Goal: Transaction & Acquisition: Purchase product/service

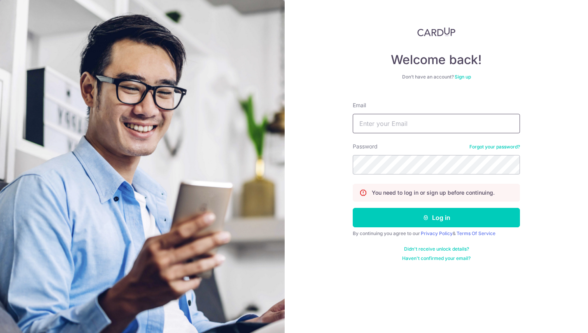
click at [412, 128] on input "Email" at bounding box center [435, 123] width 167 height 19
type input "[EMAIL_ADDRESS][DOMAIN_NAME]"
click at [352, 208] on button "Log in" at bounding box center [435, 217] width 167 height 19
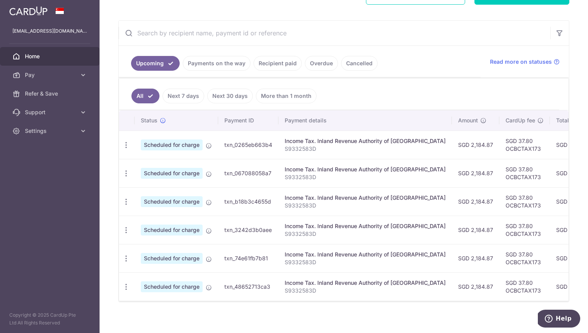
scroll to position [128, 0]
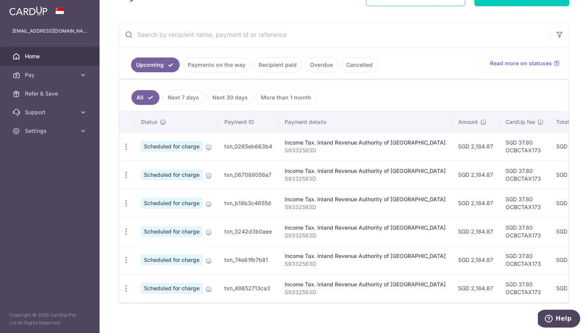
click at [269, 70] on link "Recipient paid" at bounding box center [277, 65] width 48 height 15
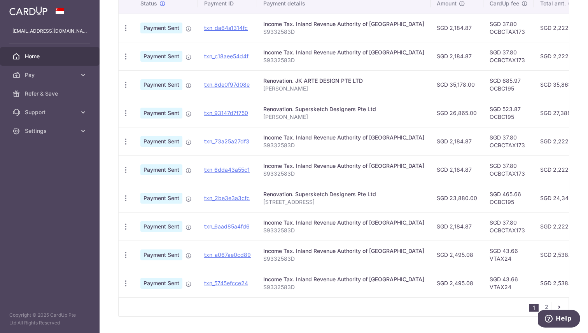
scroll to position [235, 0]
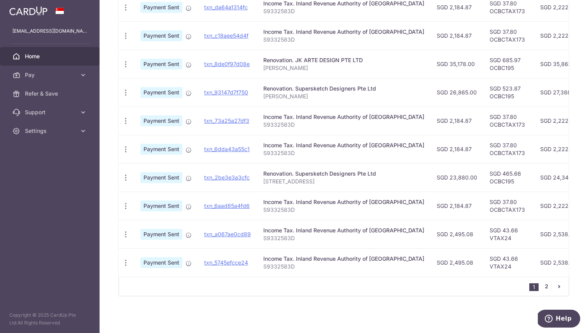
click at [547, 286] on link "2" at bounding box center [545, 286] width 9 height 9
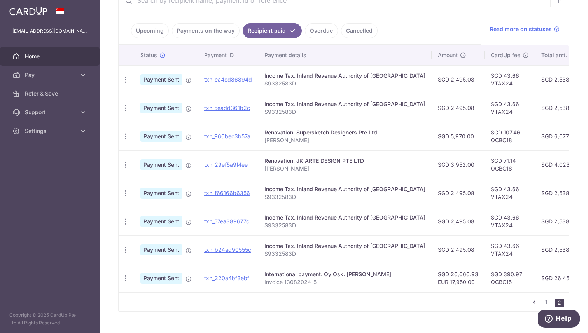
scroll to position [165, 0]
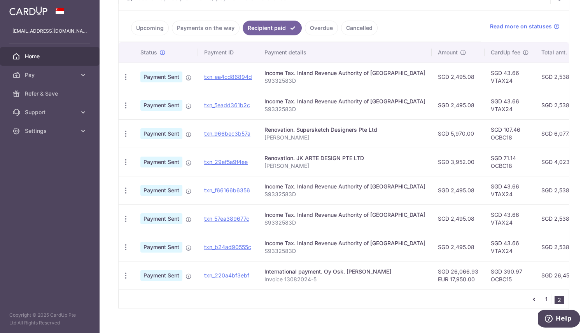
click at [547, 300] on link "1" at bounding box center [545, 299] width 9 height 9
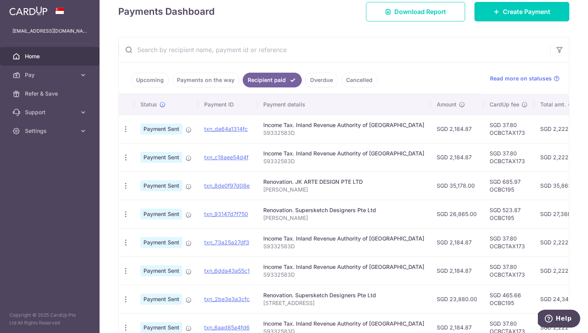
scroll to position [118, 0]
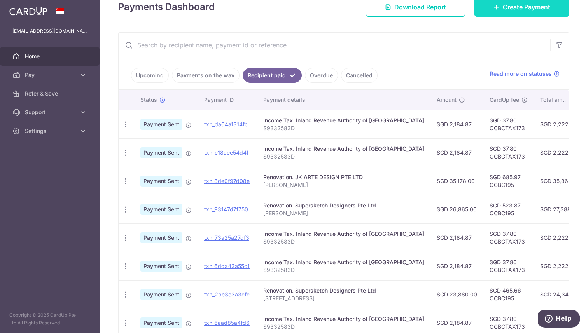
click at [543, 13] on link "Create Payment" at bounding box center [521, 6] width 95 height 19
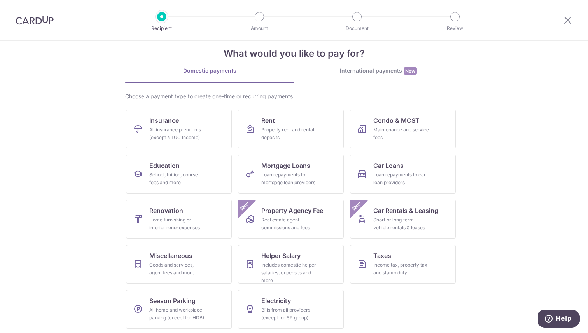
scroll to position [15, 0]
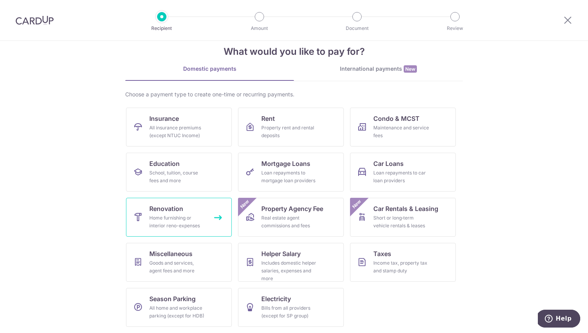
click at [173, 212] on span "Renovation" at bounding box center [166, 208] width 34 height 9
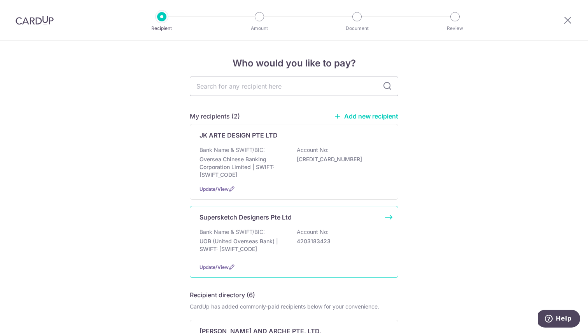
click at [274, 238] on p "UOB (United Overseas Bank) | SWIFT: UOVBSGSGXXX" at bounding box center [242, 245] width 87 height 16
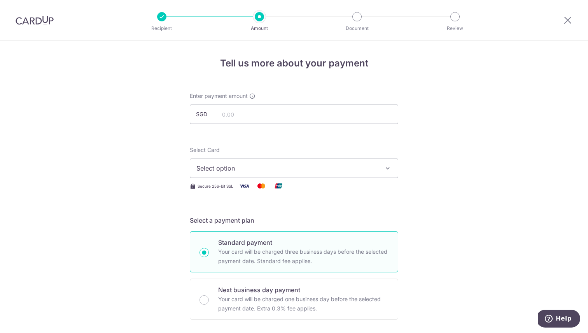
click at [293, 101] on div "Enter payment amount SGD" at bounding box center [294, 108] width 208 height 32
click at [282, 114] on input "text" at bounding box center [294, 114] width 208 height 19
type input "12,587.32"
click at [252, 174] on button "Select option" at bounding box center [294, 168] width 208 height 19
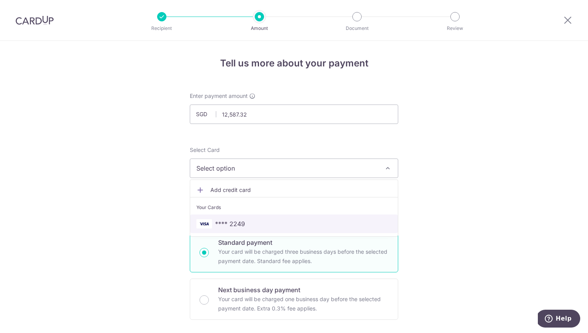
click at [245, 224] on span "**** 2249" at bounding box center [293, 223] width 195 height 9
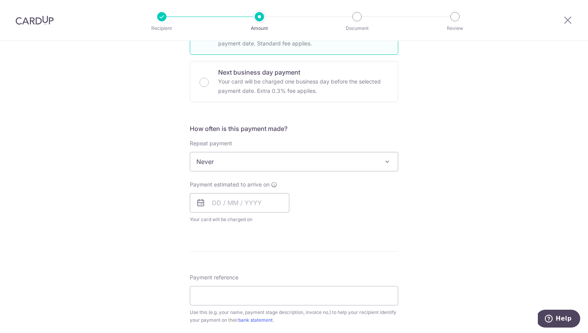
scroll to position [218, 0]
click at [274, 201] on input "text" at bounding box center [239, 202] width 99 height 19
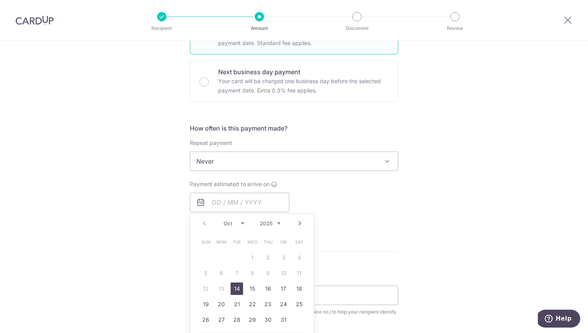
click at [239, 290] on link "14" at bounding box center [236, 289] width 12 height 12
type input "[DATE]"
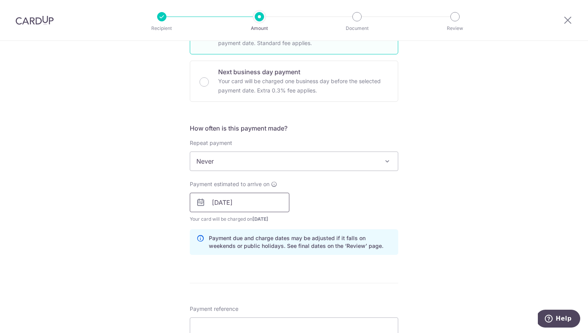
click at [281, 197] on input "[DATE]" at bounding box center [239, 202] width 99 height 19
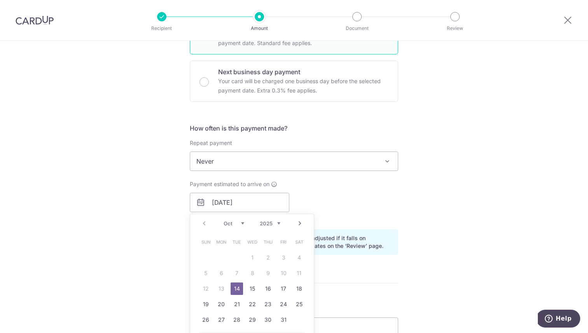
click at [233, 291] on link "14" at bounding box center [236, 289] width 12 height 12
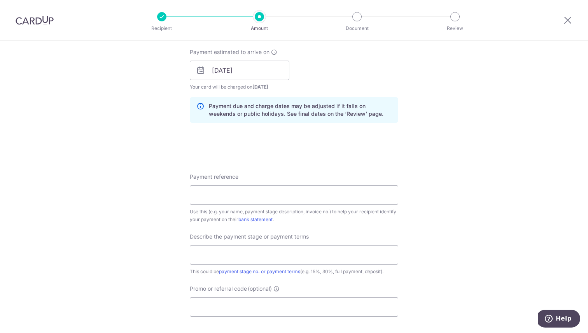
scroll to position [378, 0]
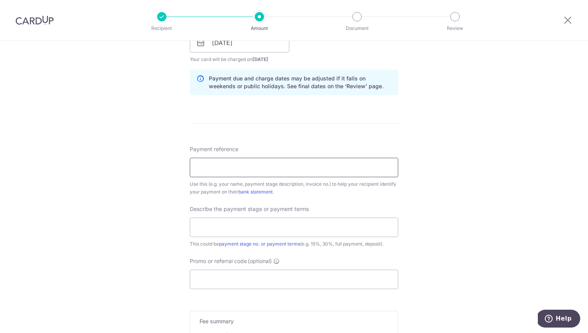
click at [329, 169] on input "Payment reference" at bounding box center [294, 167] width 208 height 19
click at [334, 141] on form "Enter payment amount SGD 12,587.32 12587.32 Select Card **** 2249 Add credit ca…" at bounding box center [294, 63] width 208 height 699
click at [319, 177] on input "Payment reference" at bounding box center [294, 167] width 208 height 19
click at [319, 145] on form "Enter payment amount SGD 12,587.32 12587.32 Select Card **** 2249 Add credit ca…" at bounding box center [294, 63] width 208 height 699
click at [207, 174] on input "Payment reference" at bounding box center [294, 167] width 208 height 19
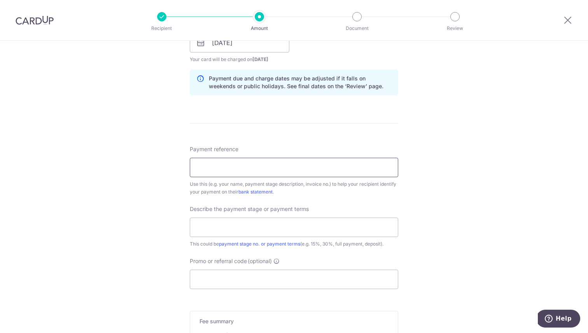
paste input "Reference : SSD-25-P0175-VO01/ZA"
drag, startPoint x: 231, startPoint y: 168, endPoint x: 180, endPoint y: 167, distance: 51.3
click at [180, 167] on div "Tell us more about your payment Enter payment amount SGD 12,587.32 12587.32 Sel…" at bounding box center [294, 56] width 588 height 787
type input "SSD-25-P0175-VO01/ZA"
click at [229, 222] on input "text" at bounding box center [294, 227] width 208 height 19
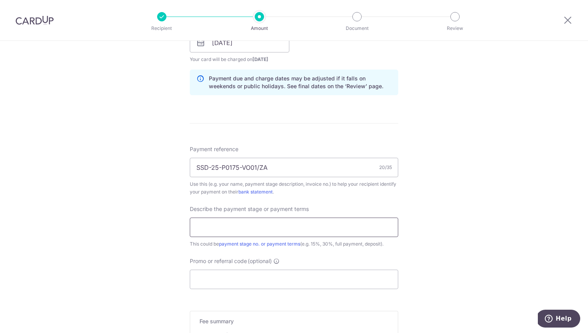
click at [252, 232] on input "text" at bounding box center [294, 227] width 208 height 19
type input "V"
type input "VO"
click at [259, 278] on input "Promo or referral code (optional)" at bounding box center [294, 279] width 208 height 19
paste input "OCBC195"
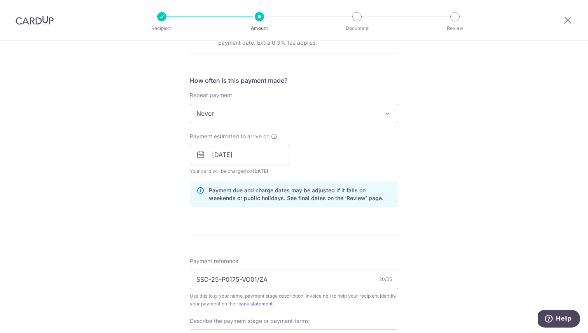
scroll to position [263, 0]
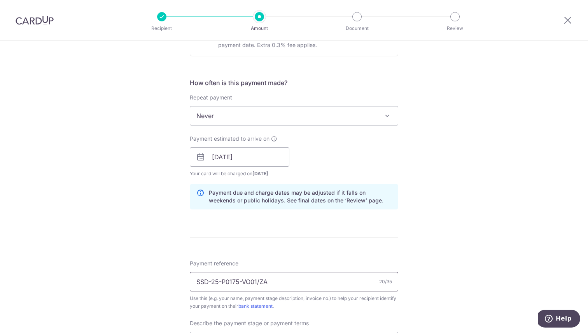
type input "OCBC195"
click at [321, 286] on input "SSD-25-P0175-VO01/ZA" at bounding box center [294, 281] width 208 height 19
click at [297, 282] on input "SSD-25-P0175-VO01/ZA and" at bounding box center [294, 281] width 208 height 19
paste input "SSD-25-P01"
click at [310, 281] on input "SSD-25-P0175-VO01/ZA and SSD-25-P01" at bounding box center [294, 281] width 208 height 19
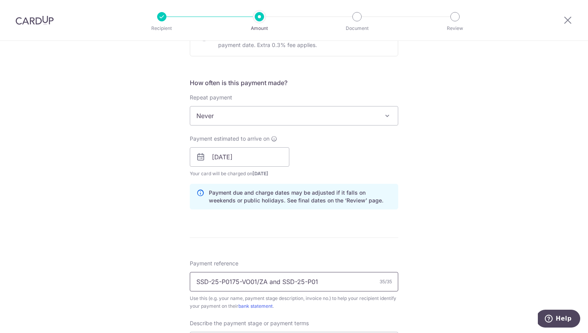
click at [310, 281] on input "SSD-25-P0175-VO01/ZA and SSD-25-P01" at bounding box center [294, 281] width 208 height 19
click at [308, 281] on input "SSD-25-P0175-VO01/ZA and SSD-25-P01" at bounding box center [294, 281] width 208 height 19
drag, startPoint x: 271, startPoint y: 283, endPoint x: 331, endPoint y: 279, distance: 60.0
click at [331, 279] on input "SSD-25-P0175-VO01/ZA and SSD-25-P01" at bounding box center [294, 281] width 208 height 19
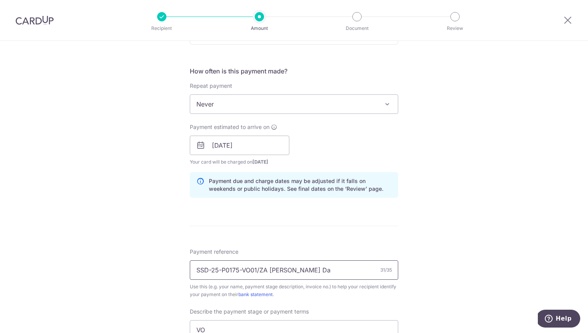
scroll to position [276, 0]
type input "SSD-25-P0175-VO01/ZA Goh Jie Da"
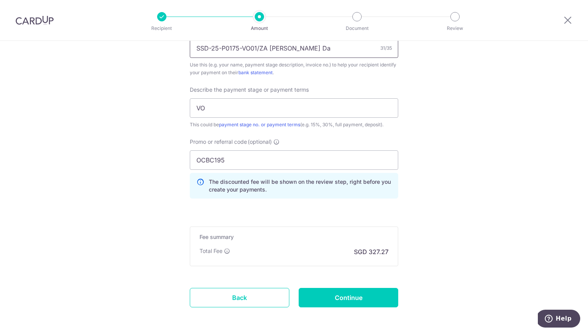
scroll to position [497, 0]
click at [344, 298] on input "Continue" at bounding box center [347, 297] width 99 height 19
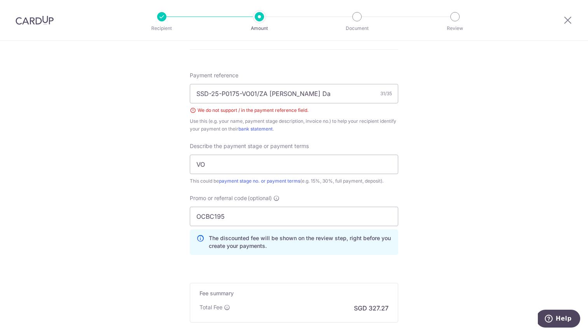
scroll to position [400, 0]
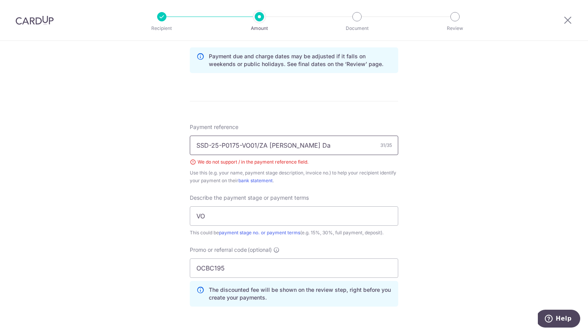
click at [268, 148] on input "SSD-25-P0175-VO01/ZA Goh Jie Da" at bounding box center [294, 145] width 208 height 19
type input "SSD-25-P0175-VO01 Goh Jie Da"
click at [263, 142] on input "SSD-25-P0175-VO01 Goh Jie Da" at bounding box center [294, 145] width 208 height 19
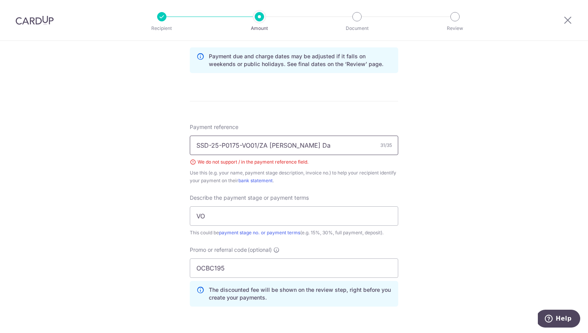
click at [284, 148] on input "SSD-25-P0175-VO01/ZA Goh Jie Da" at bounding box center [294, 145] width 208 height 19
click at [264, 143] on input "SSD-25-P0175-VO01/ZA Goh Jie Da" at bounding box center [294, 145] width 208 height 19
paste input "VO"
type input "SSD-25-P0175-VO01 and 02 [PERSON_NAME]"
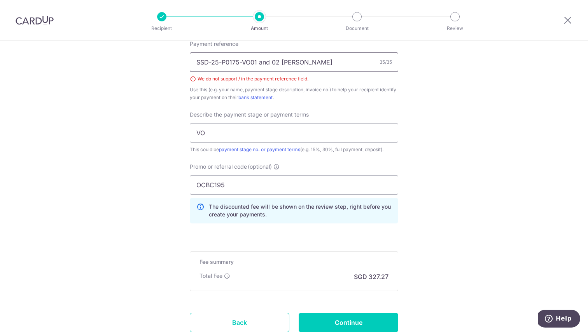
scroll to position [513, 0]
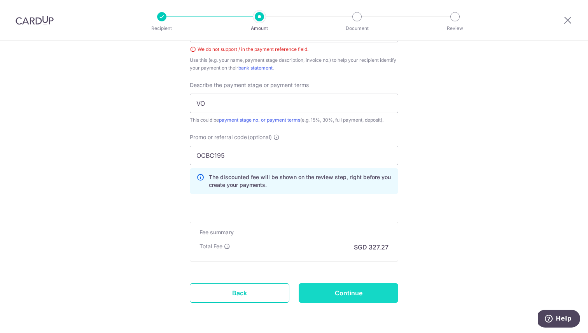
click at [333, 297] on input "Continue" at bounding box center [347, 292] width 99 height 19
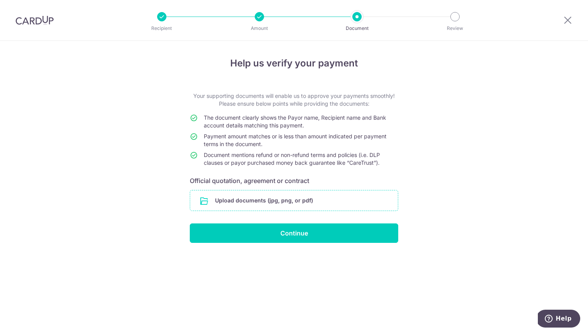
click at [333, 207] on input "file" at bounding box center [294, 200] width 208 height 20
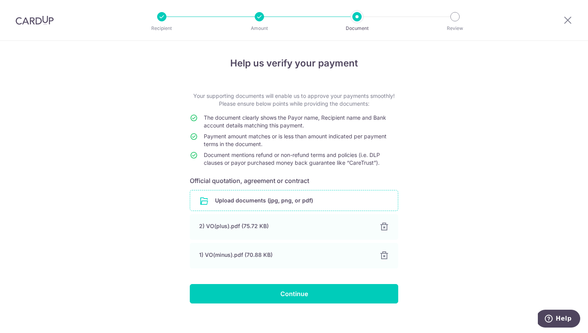
click at [356, 283] on form "Your supporting documents will enable us to approve your payments smoothly! Ple…" at bounding box center [294, 197] width 208 height 211
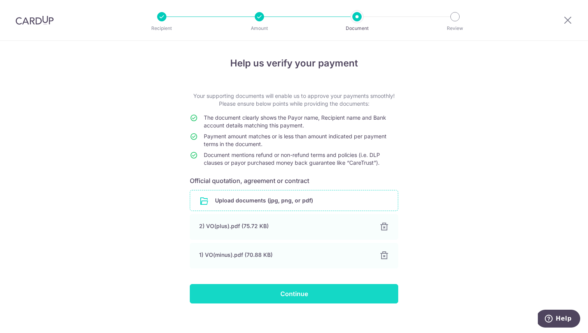
click at [354, 290] on input "Continue" at bounding box center [294, 293] width 208 height 19
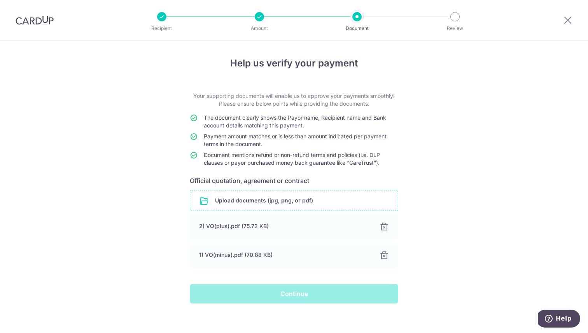
scroll to position [7, 0]
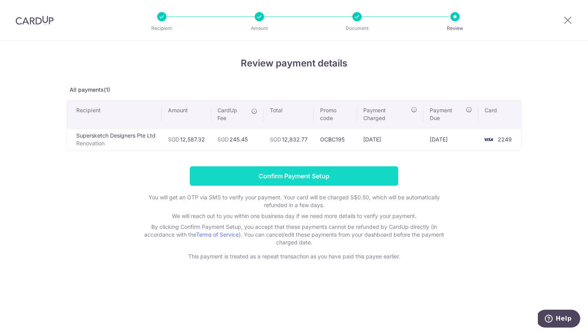
click at [345, 178] on input "Confirm Payment Setup" at bounding box center [294, 175] width 208 height 19
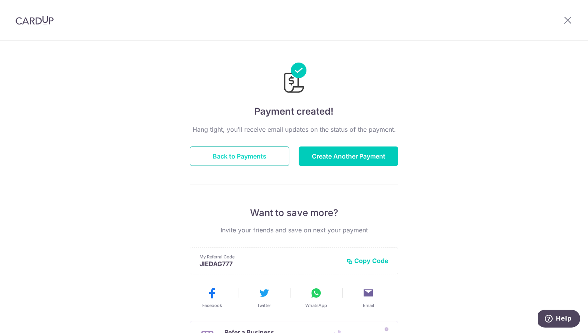
click at [253, 154] on button "Back to Payments" at bounding box center [239, 156] width 99 height 19
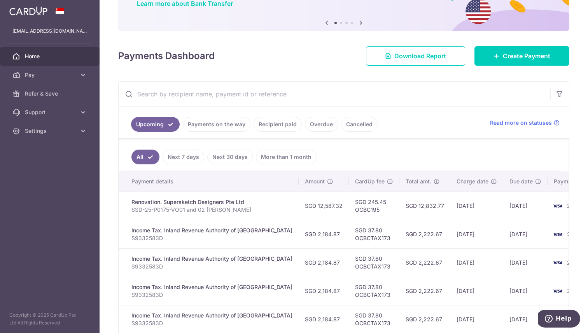
scroll to position [0, 154]
